Goal: Task Accomplishment & Management: Use online tool/utility

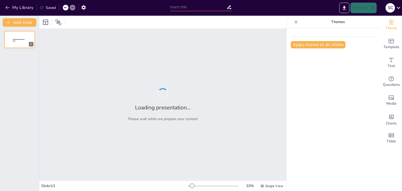
click at [296, 68] on div "Apply theme to all slides" at bounding box center [334, 109] width 94 height 163
type input "Microsoft BMC"
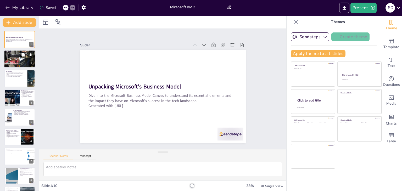
click at [25, 60] on div at bounding box center [20, 59] width 34 height 18
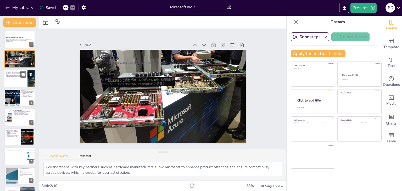
click at [10, 79] on div at bounding box center [19, 79] width 31 height 18
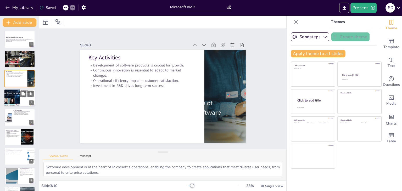
click at [13, 95] on div at bounding box center [11, 98] width 31 height 18
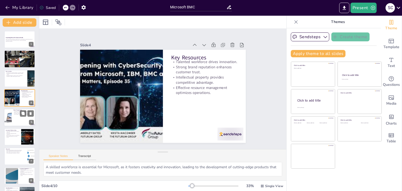
click at [18, 113] on p "Seamless integration across devices is crucial." at bounding box center [23, 113] width 20 height 1
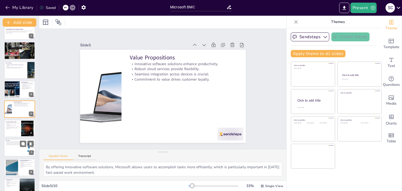
click at [20, 144] on div at bounding box center [27, 144] width 14 height 6
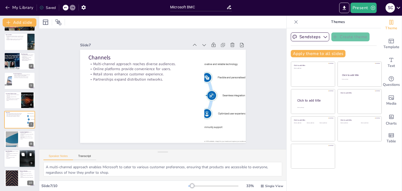
click at [20, 162] on div at bounding box center [27, 159] width 31 height 18
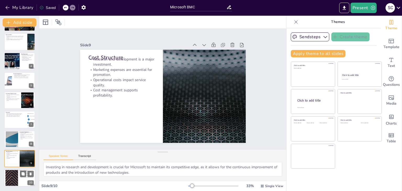
click at [17, 182] on div at bounding box center [12, 178] width 28 height 16
type textarea "Software licensing is a traditional revenue model for Microsoft, ensuring a con…"
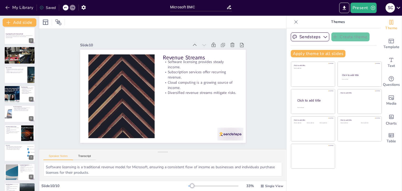
scroll to position [0, 0]
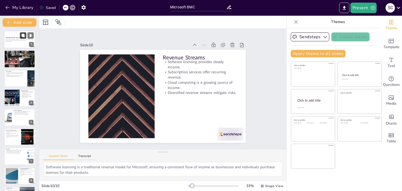
click at [23, 35] on icon at bounding box center [22, 35] width 3 height 3
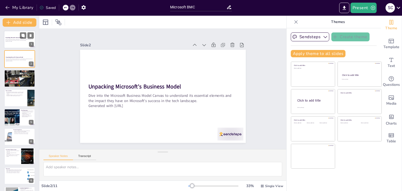
click at [16, 39] on p "Dive into the Microsoft Business Model Canvas to understand its essential eleme…" at bounding box center [20, 40] width 28 height 2
click at [295, 21] on icon at bounding box center [296, 21] width 3 height 3
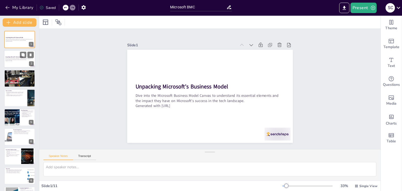
click at [10, 58] on p "Dive into the Microsoft Business Model Canvas to understand its essential eleme…" at bounding box center [20, 59] width 28 height 2
click at [14, 76] on p "Partnerships enhance market reach." at bounding box center [20, 76] width 28 height 1
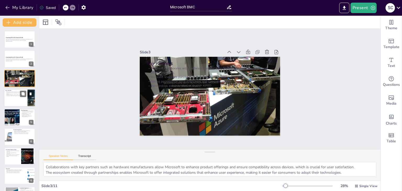
click at [15, 96] on p "Investment in R&D drives long-term success." at bounding box center [16, 96] width 20 height 1
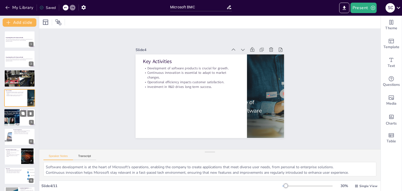
click at [14, 117] on div at bounding box center [11, 118] width 31 height 18
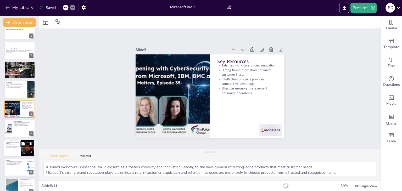
click at [17, 145] on p "Community engagement fosters connection." at bounding box center [13, 145] width 14 height 2
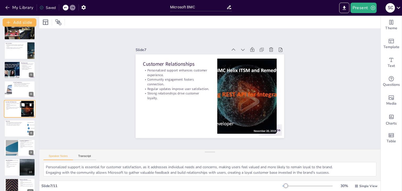
scroll to position [56, 0]
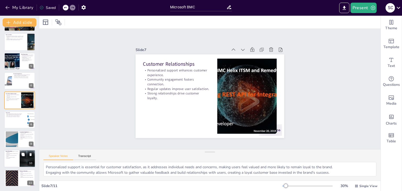
click at [16, 161] on div at bounding box center [19, 159] width 31 height 18
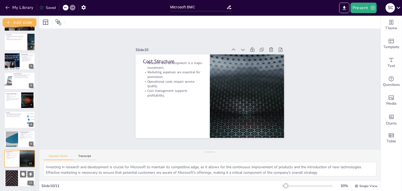
click at [18, 182] on div at bounding box center [19, 179] width 31 height 18
type textarea "Software licensing is a traditional revenue model for Microsoft, ensuring a con…"
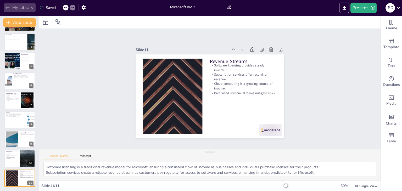
click at [8, 6] on icon "button" at bounding box center [7, 7] width 5 height 5
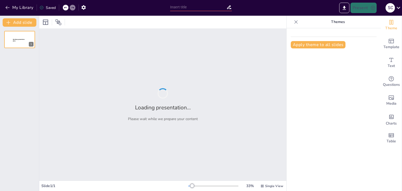
type input "microsoft bmc"
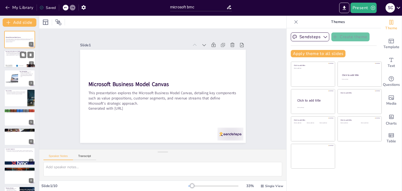
click at [8, 57] on div at bounding box center [19, 59] width 31 height 18
type textarea "The Business Model Canvas serves as a vital strategic tool for organizations. I…"
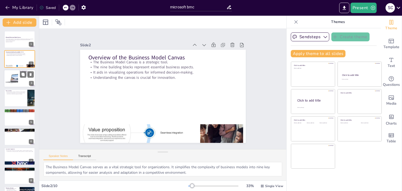
click at [11, 81] on div at bounding box center [12, 78] width 16 height 16
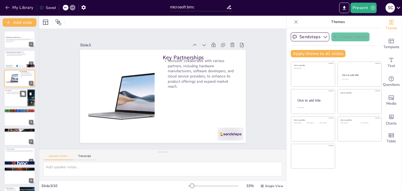
click at [12, 102] on div at bounding box center [19, 98] width 31 height 18
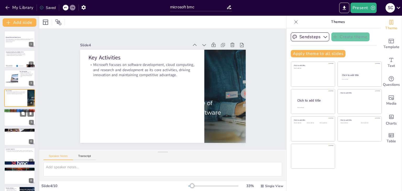
click at [11, 117] on div at bounding box center [19, 118] width 31 height 18
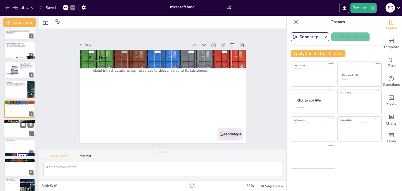
click at [13, 129] on div at bounding box center [19, 129] width 31 height 18
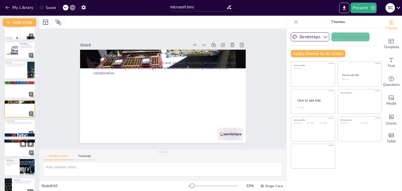
click at [12, 147] on div at bounding box center [19, 148] width 31 height 18
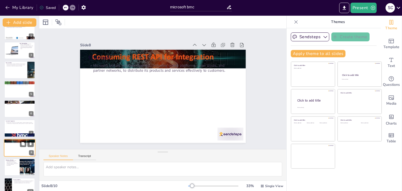
scroll to position [37, 0]
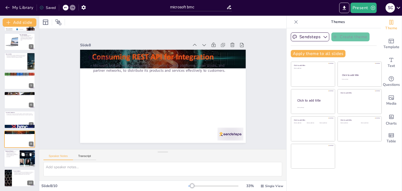
click at [15, 159] on div at bounding box center [19, 159] width 31 height 18
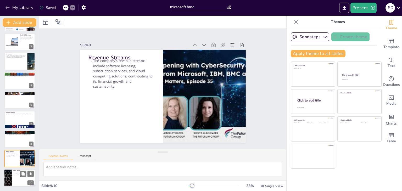
click at [15, 174] on p "Microsoft aims to continue its growth trajectory by investing in emerging techn…" at bounding box center [23, 173] width 20 height 3
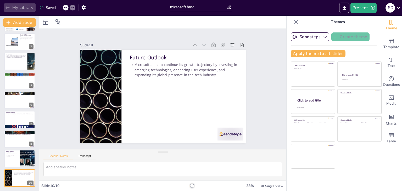
click at [9, 5] on icon "button" at bounding box center [7, 7] width 5 height 5
